Goal: Transaction & Acquisition: Download file/media

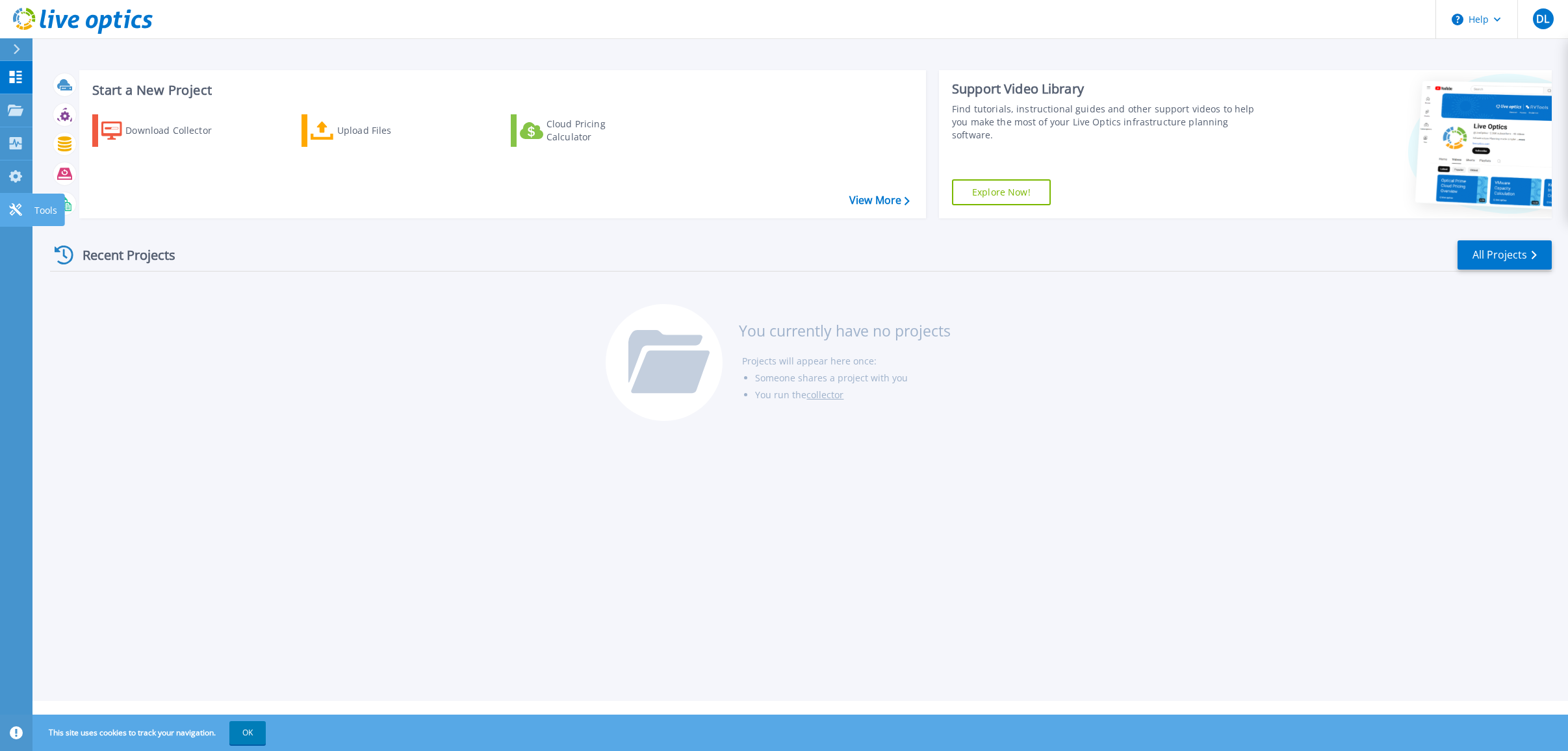
click at [23, 208] on icon at bounding box center [15, 209] width 15 height 12
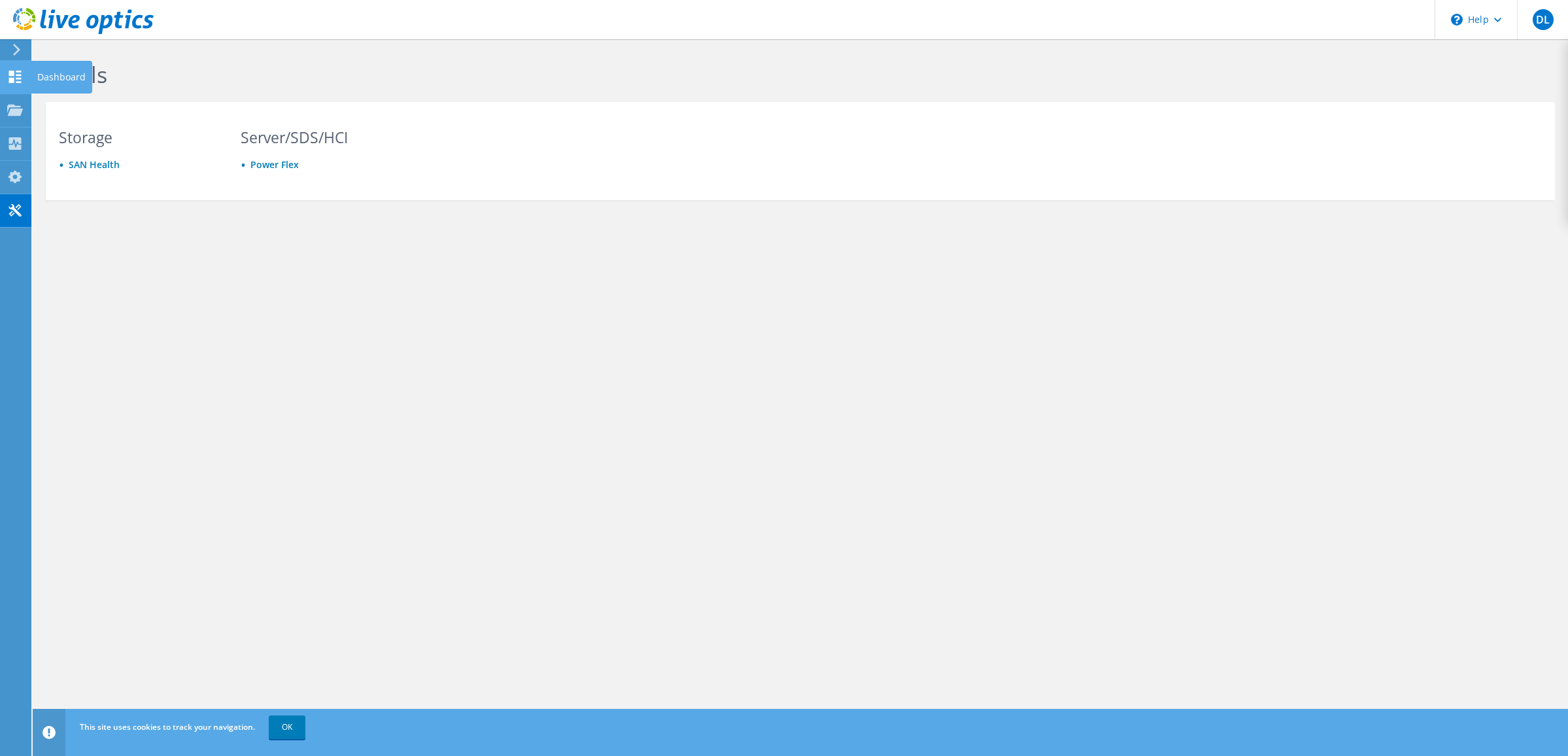
click at [15, 74] on icon at bounding box center [14, 76] width 15 height 13
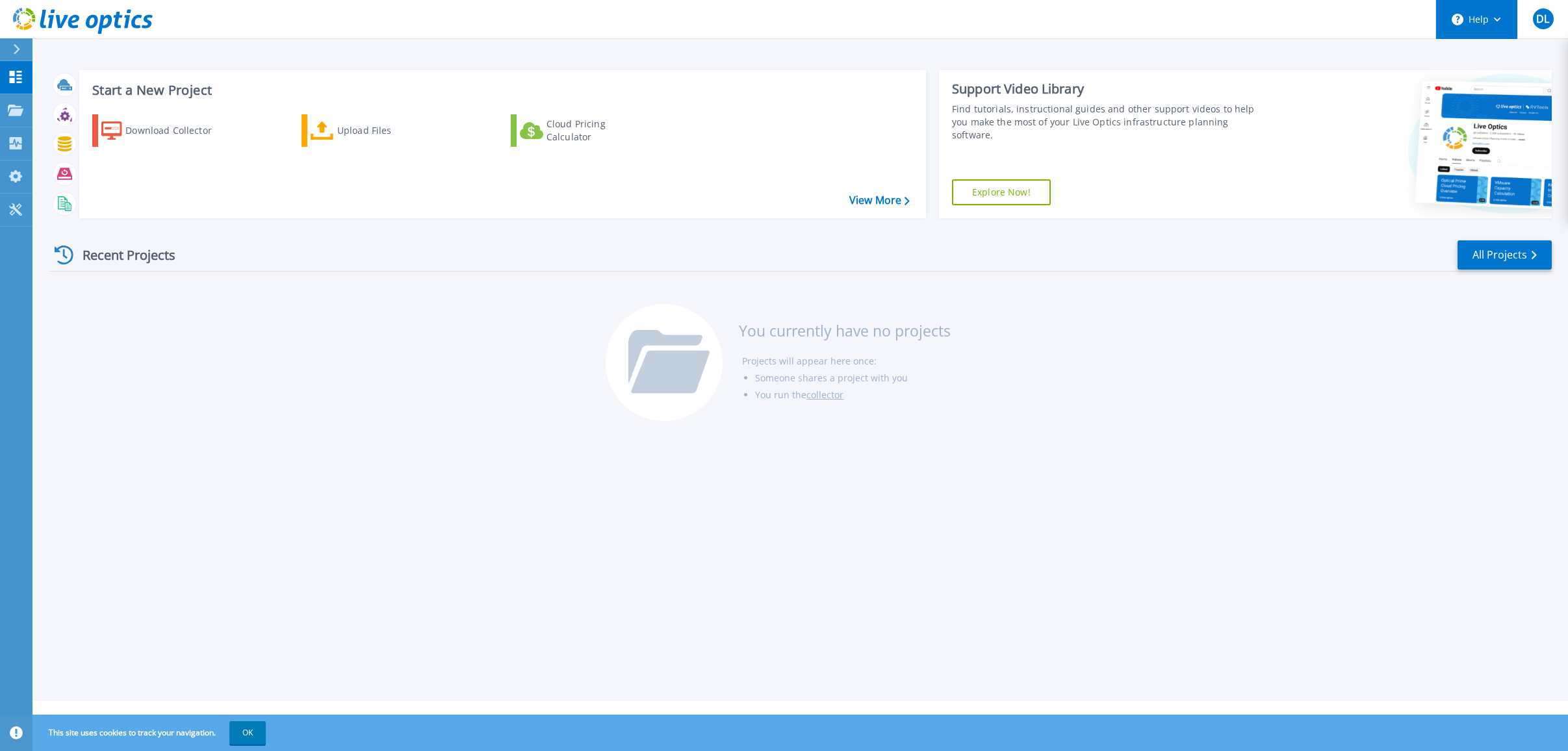
click at [1498, 25] on button "Help" at bounding box center [1476, 19] width 81 height 39
click at [17, 52] on icon at bounding box center [16, 49] width 7 height 11
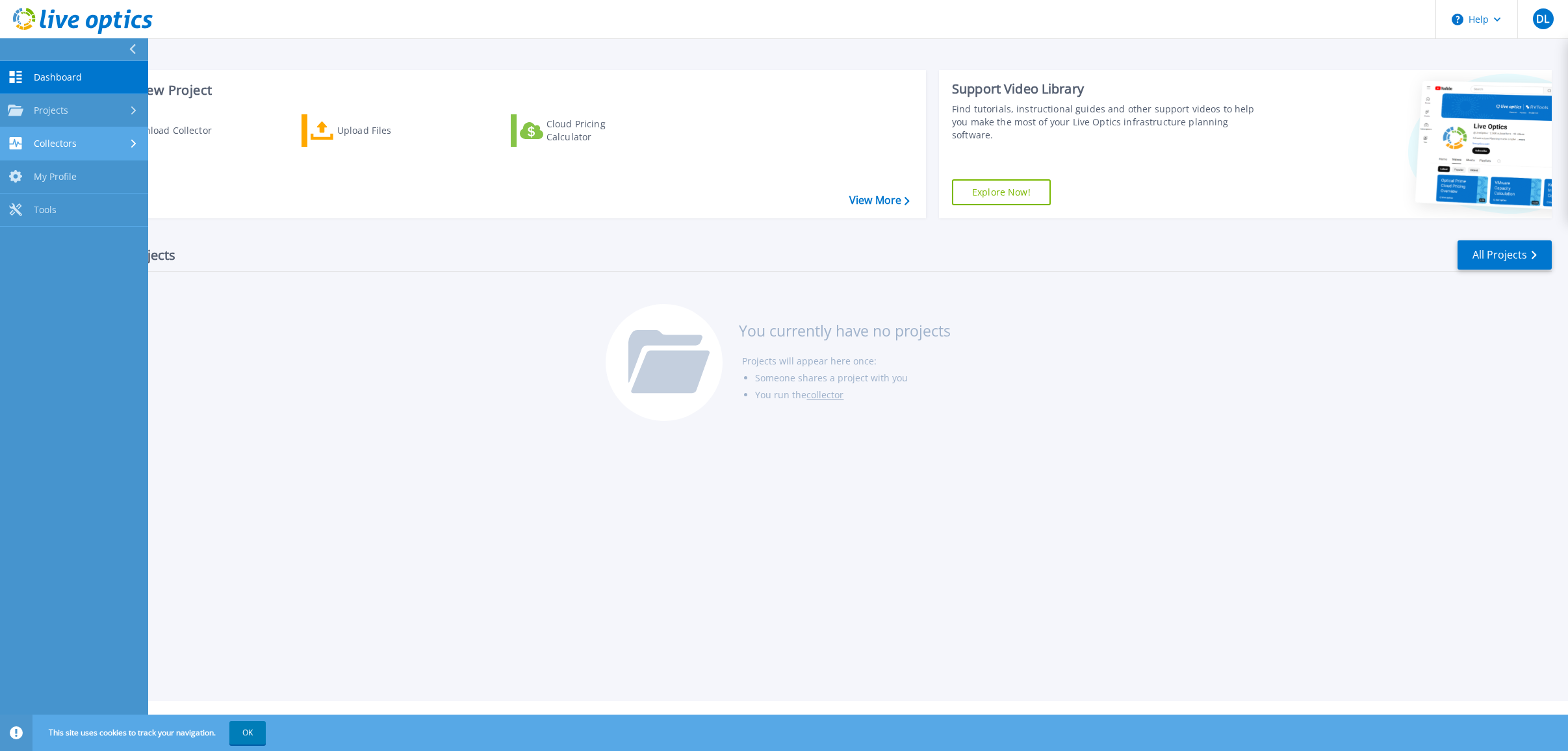
click at [91, 148] on div "Collectors" at bounding box center [74, 143] width 132 height 12
click at [88, 175] on link "Download Collector" at bounding box center [74, 176] width 149 height 34
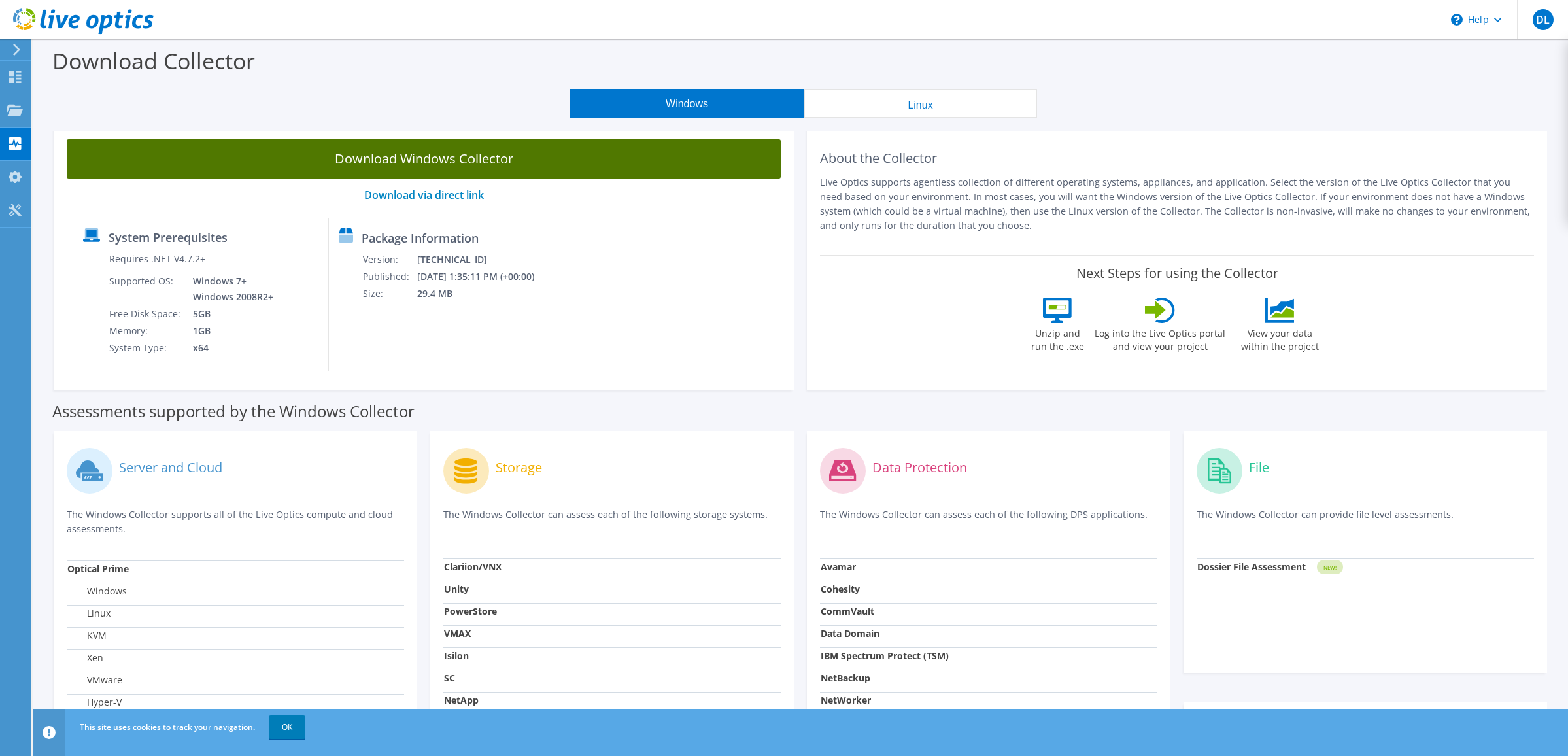
click at [440, 162] on link "Download Windows Collector" at bounding box center [423, 158] width 714 height 40
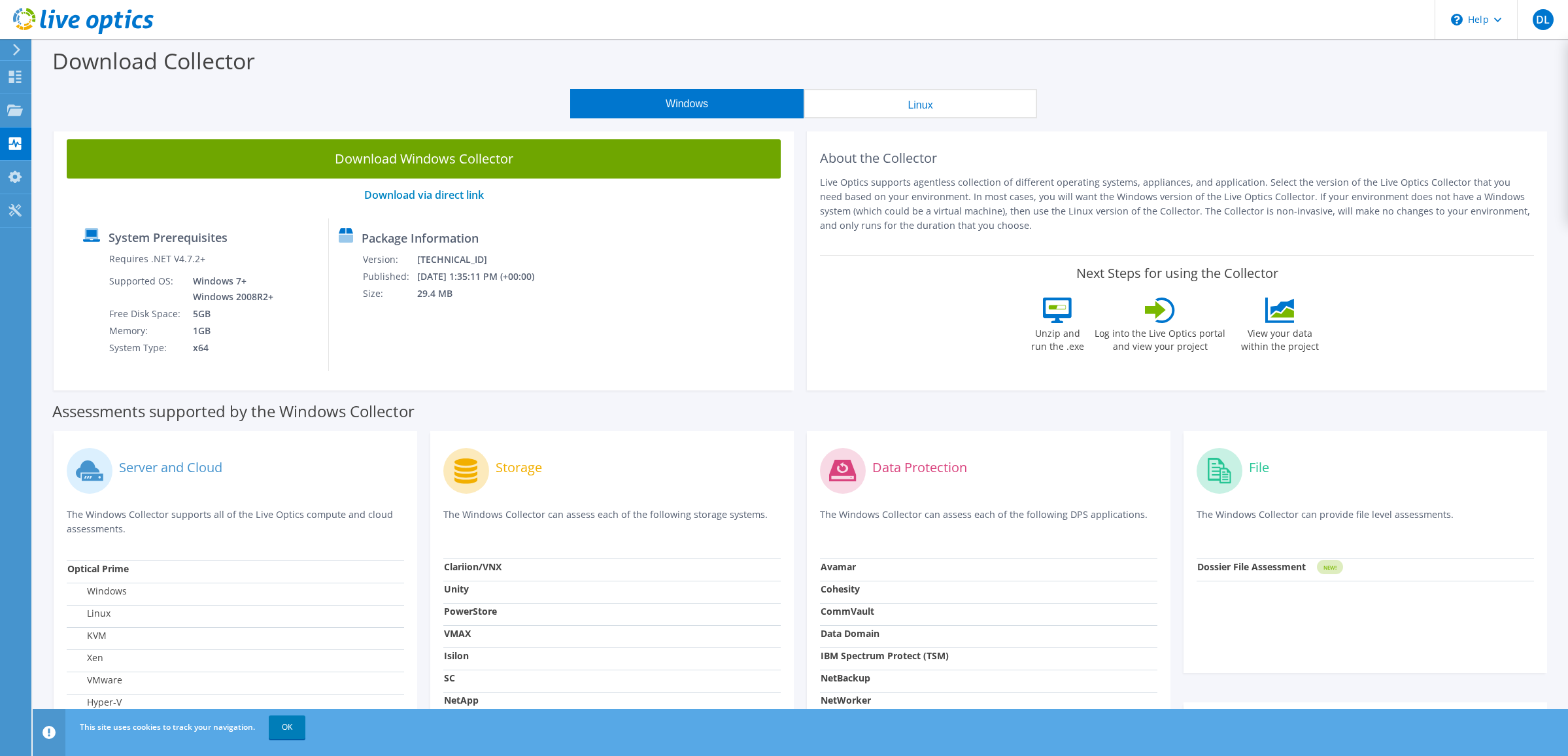
click at [252, 219] on div "System Prerequisites Requires .NET V4.7.2+ Supported OS: Windows 7+ Windows 200…" at bounding box center [201, 294] width 256 height 152
click at [47, 108] on div "Projects" at bounding box center [62, 111] width 63 height 33
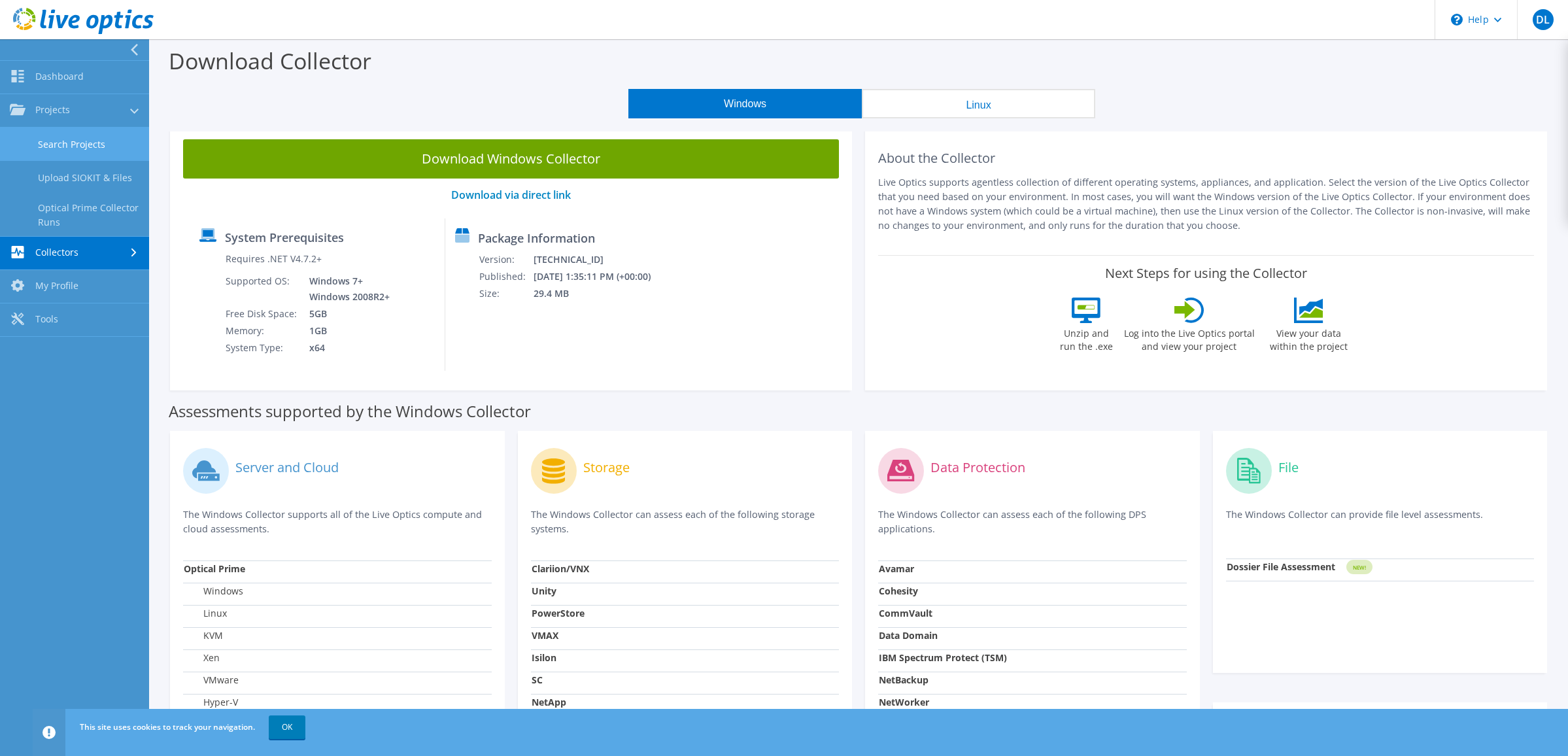
click at [84, 137] on link "Search Projects" at bounding box center [74, 144] width 149 height 34
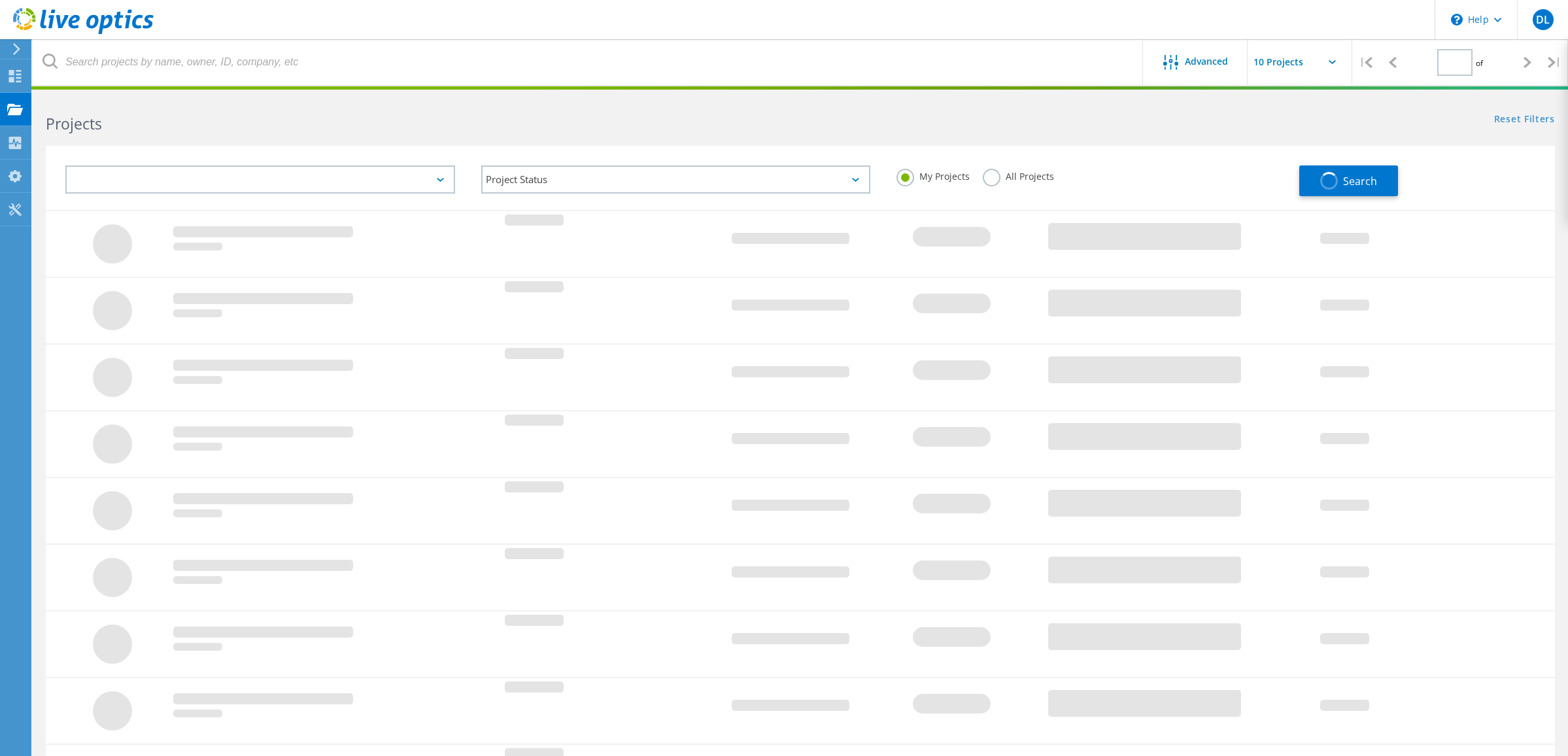
type input "1"
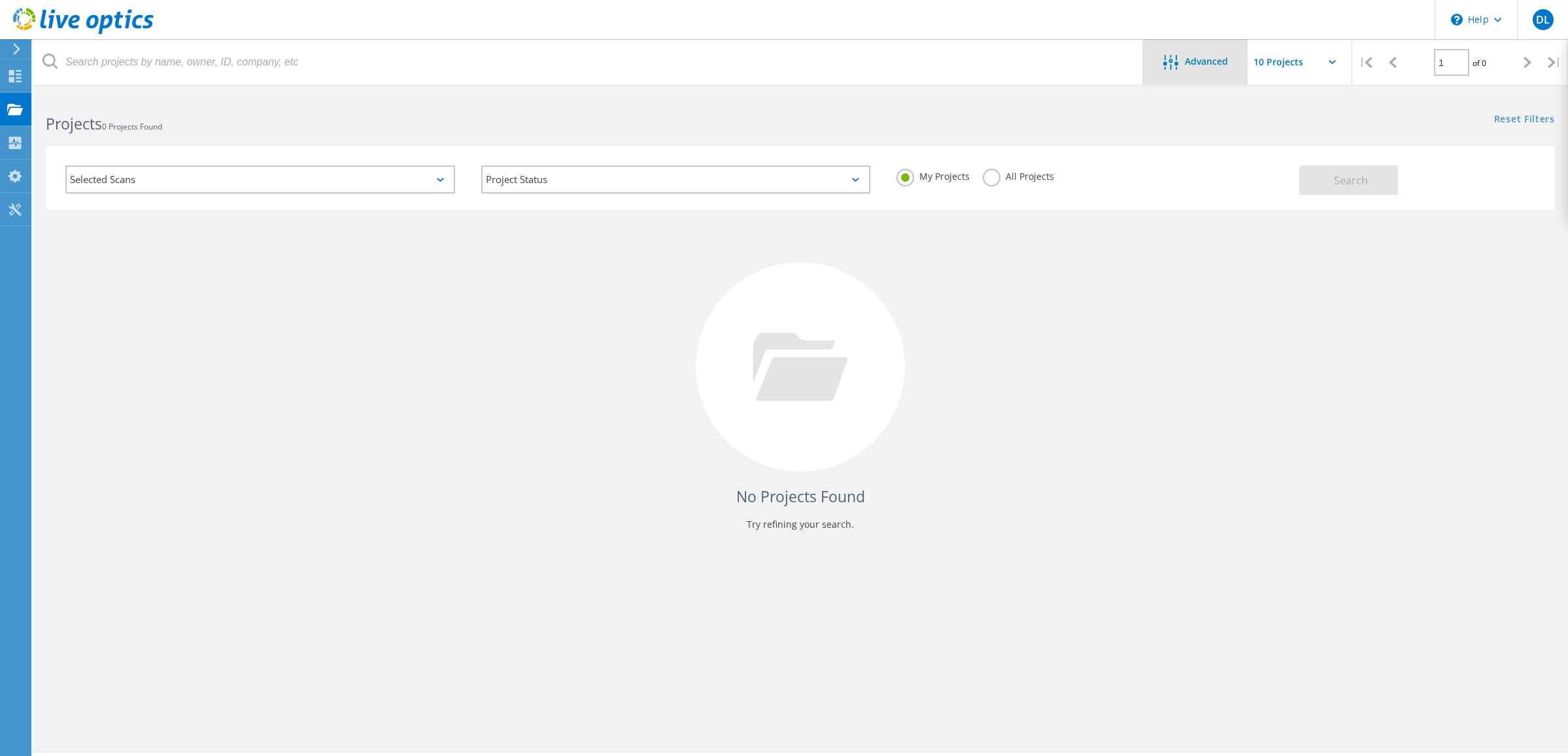
click at [1177, 66] on icon at bounding box center [1171, 63] width 15 height 15
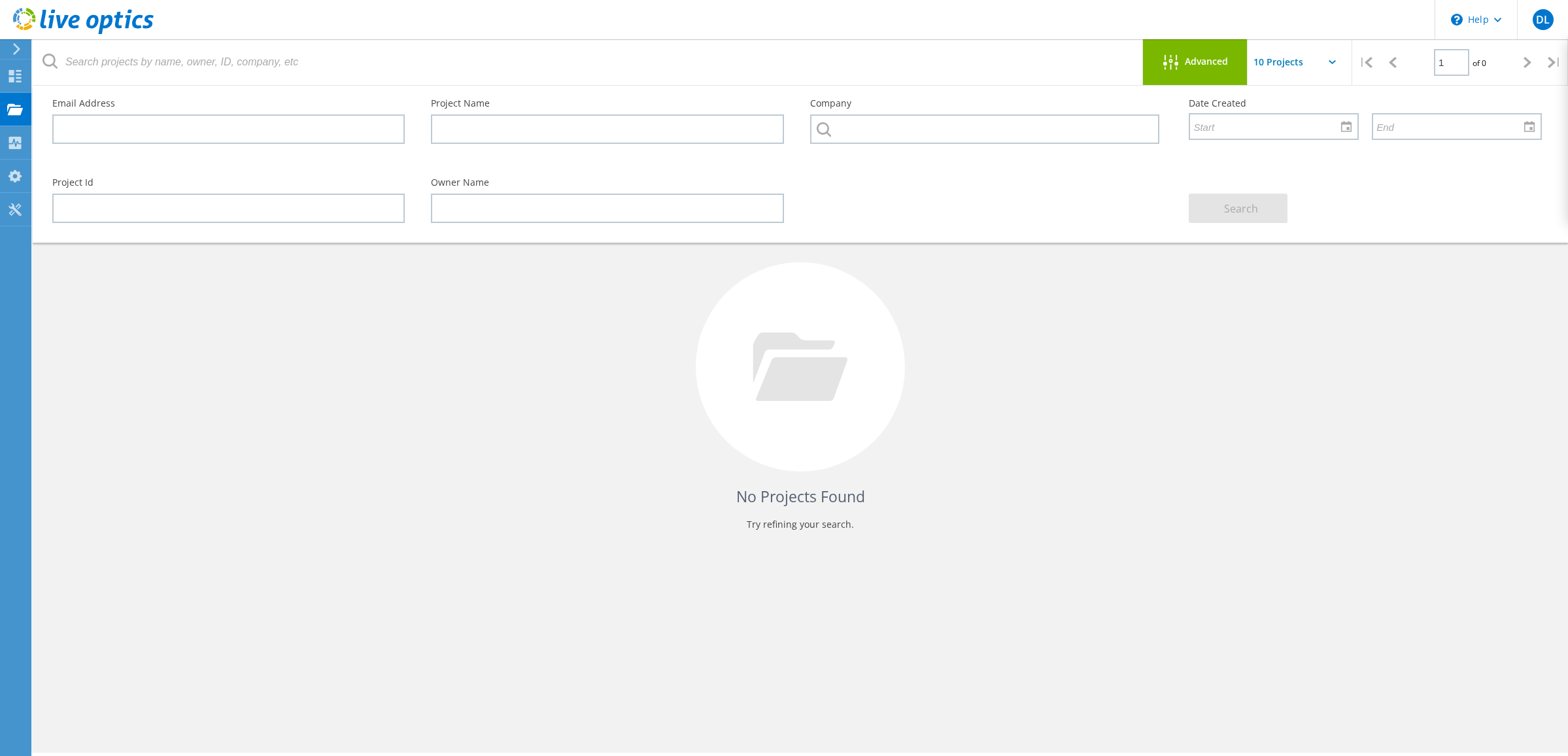
click at [1177, 66] on icon at bounding box center [1171, 63] width 15 height 15
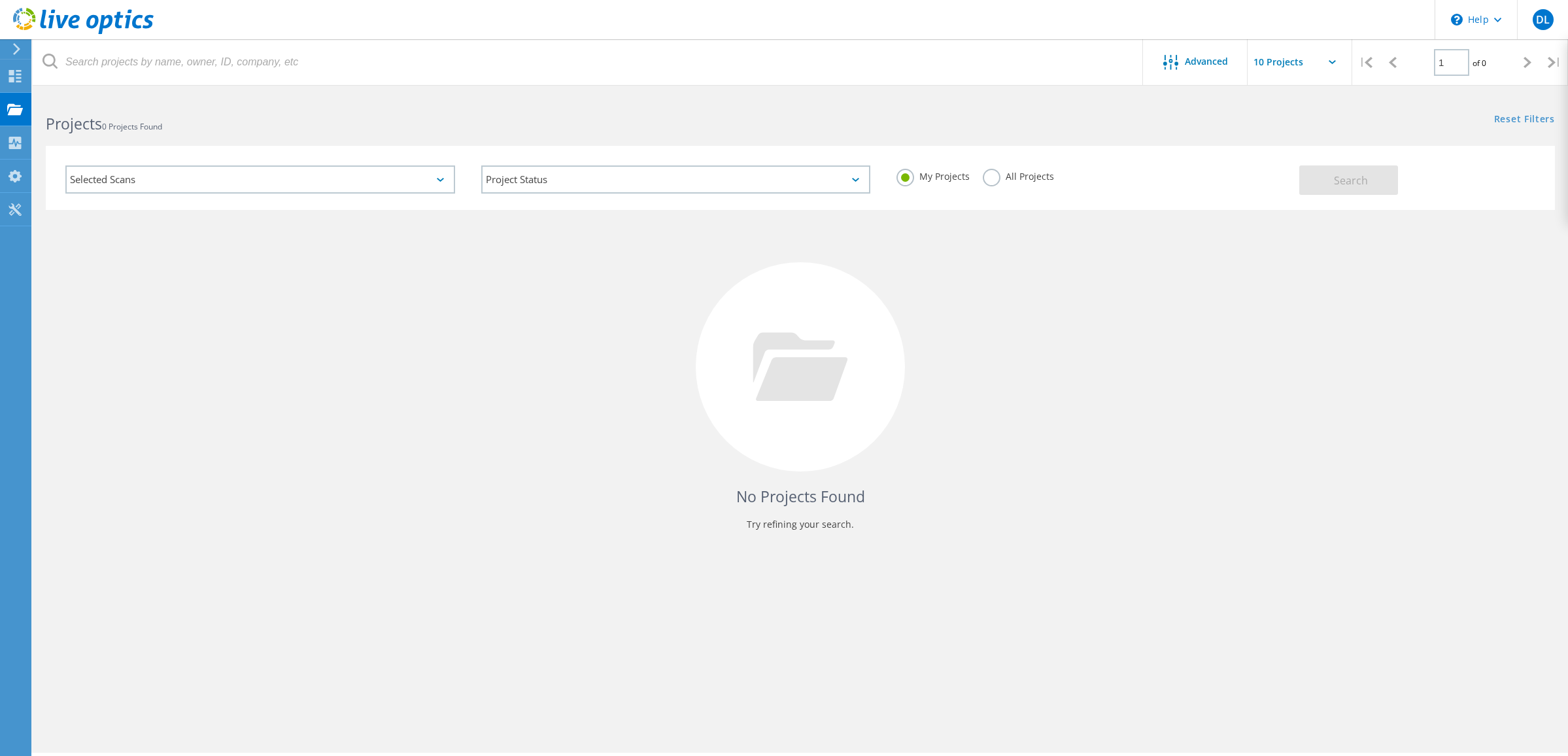
click at [287, 182] on div "Selected Scans" at bounding box center [260, 179] width 390 height 28
